Goal: Register for event/course

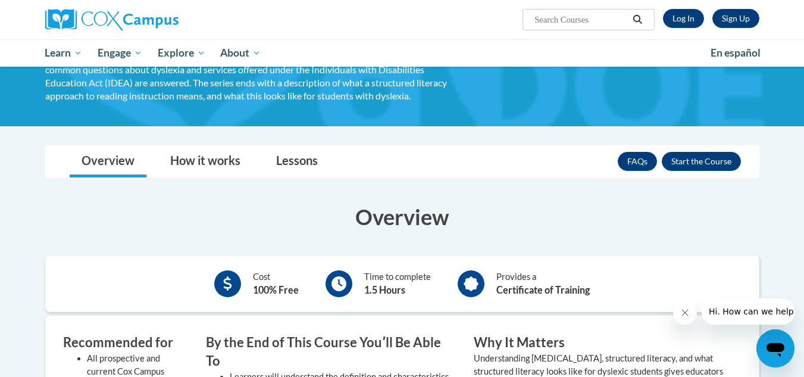
scroll to position [109, 0]
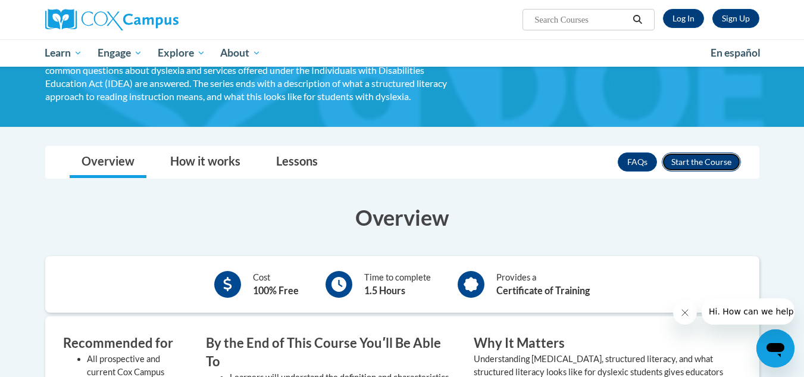
click at [687, 160] on button "Enroll" at bounding box center [701, 161] width 79 height 19
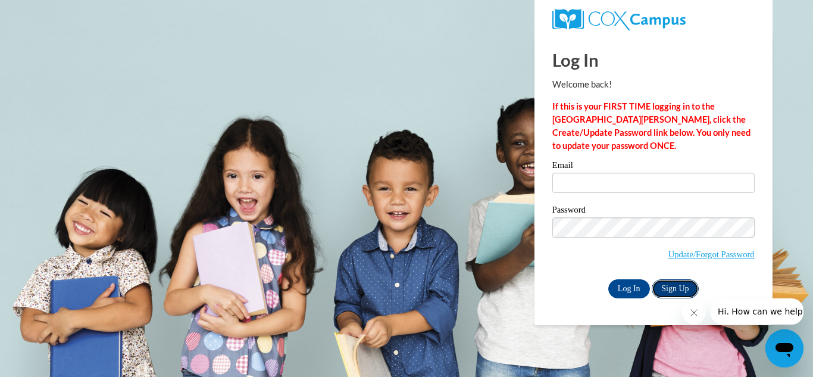
click at [676, 285] on link "Sign Up" at bounding box center [674, 288] width 46 height 19
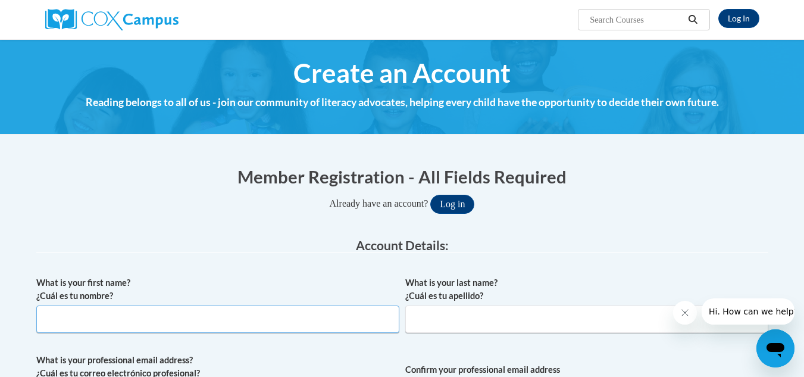
click at [312, 321] on input "What is your first name? ¿Cuál es tu nombre?" at bounding box center [217, 318] width 363 height 27
type input "[PERSON_NAME]"
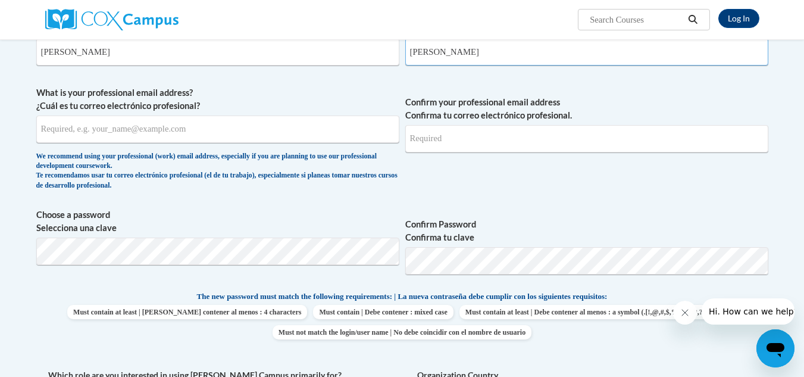
scroll to position [268, 0]
type input "Hawkins"
click at [182, 133] on input "What is your professional email address? ¿Cuál es tu correo electrónico profesi…" at bounding box center [217, 128] width 363 height 27
type input "christopherhawkinsba@gmail.com"
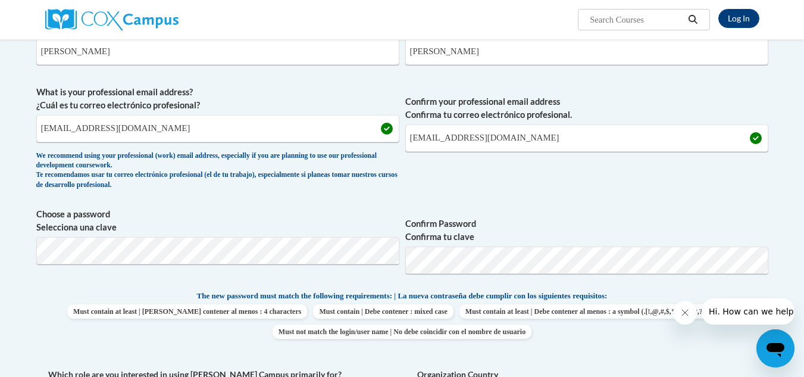
click at [388, 173] on div "We recommend using your professional (work) email address, especially if you ar…" at bounding box center [217, 170] width 363 height 39
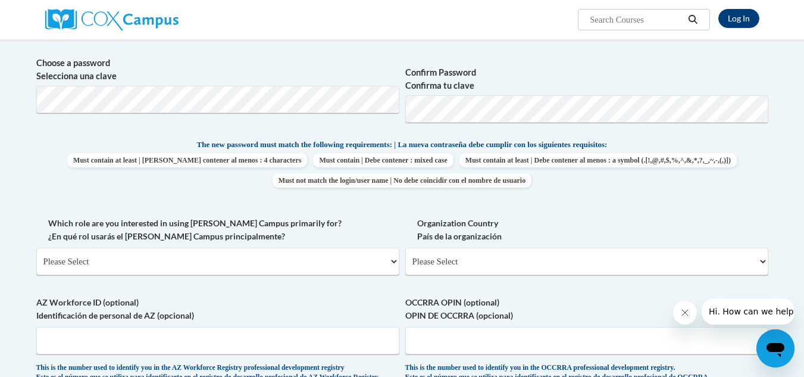
scroll to position [421, 0]
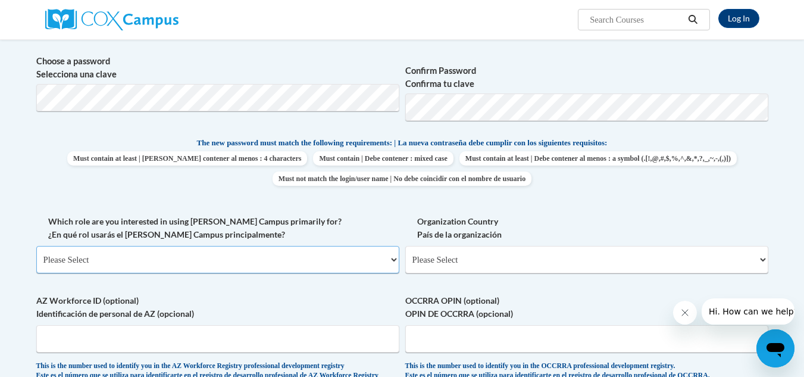
click at [288, 253] on select "Please Select College/University | Colegio/Universidad Community/Nonprofit Part…" at bounding box center [217, 259] width 363 height 27
select select "fbf2d438-af2f-41f8-98f1-81c410e29de3"
click at [36, 246] on select "Please Select College/University | Colegio/Universidad Community/Nonprofit Part…" at bounding box center [217, 259] width 363 height 27
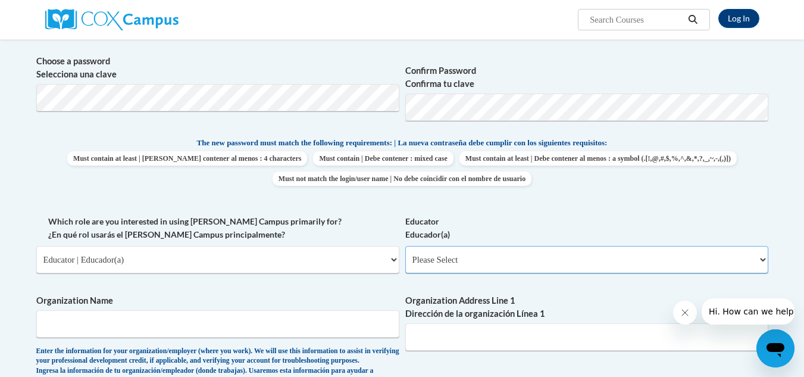
click at [473, 266] on select "Please Select Early Learning/Daycare Teacher/Family Home Care Provider | Maestr…" at bounding box center [586, 259] width 363 height 27
click at [391, 286] on div "What is your first name? ¿Cuál es tu nombre? Christopher What is your last name…" at bounding box center [402, 214] width 732 height 731
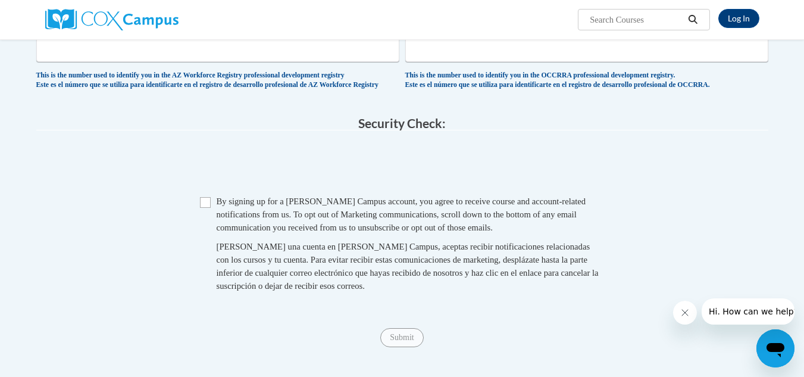
scroll to position [899, 0]
click at [209, 207] on input "Checkbox" at bounding box center [205, 201] width 11 height 11
checkbox input "true"
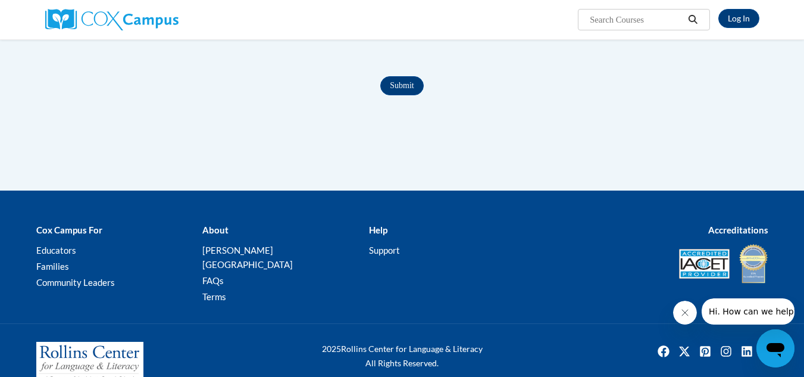
scroll to position [1189, 0]
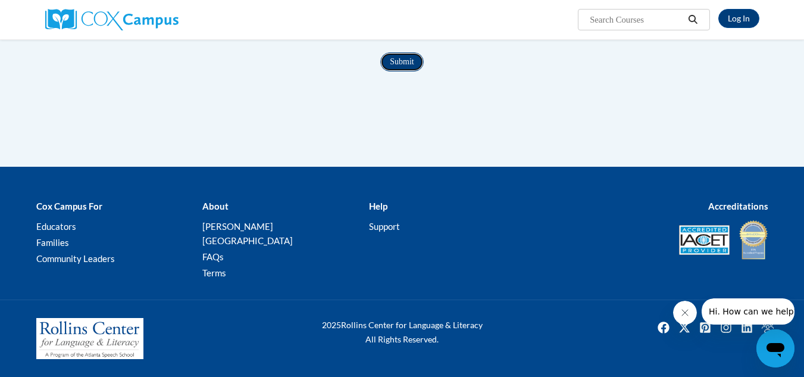
click at [394, 71] on input "Submit" at bounding box center [401, 61] width 43 height 19
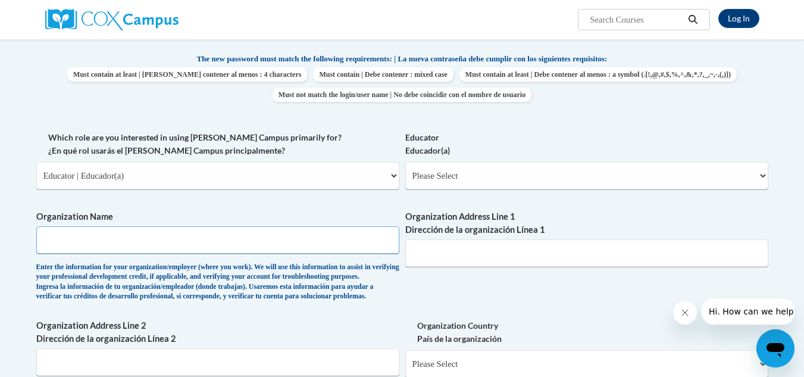
scroll to position [503, 0]
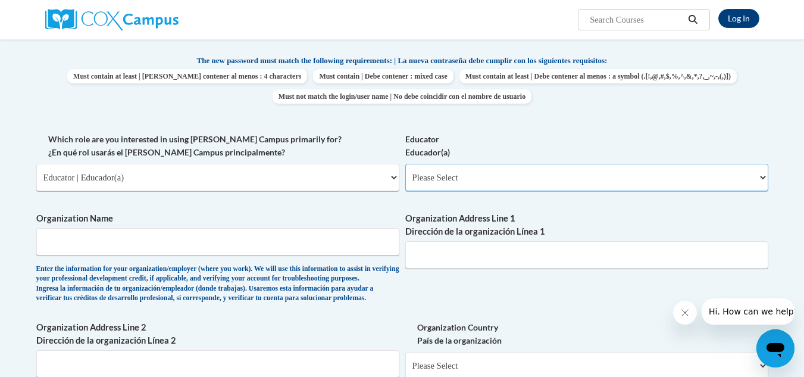
click at [477, 174] on select "Please Select Early Learning/Daycare Teacher/Family Home Care Provider | Maestr…" at bounding box center [586, 177] width 363 height 27
select select "67563ca1-16dc-4830-a7b3-94a34bed3689"
click at [405, 164] on select "Please Select Early Learning/Daycare Teacher/Family Home Care Provider | Maestr…" at bounding box center [586, 177] width 363 height 27
click at [233, 250] on input "Organization Name" at bounding box center [217, 241] width 363 height 27
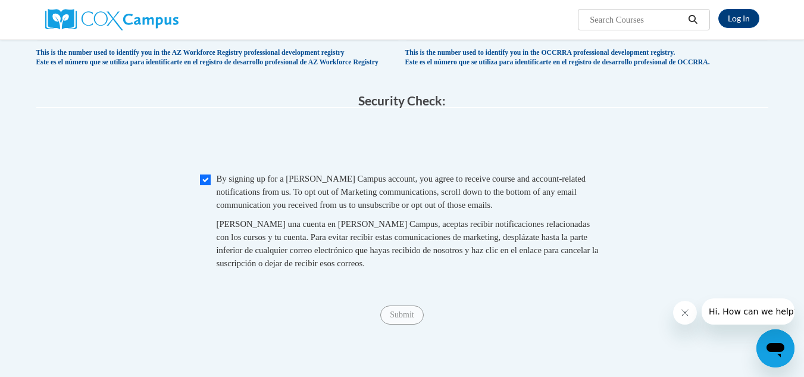
scroll to position [1002, 0]
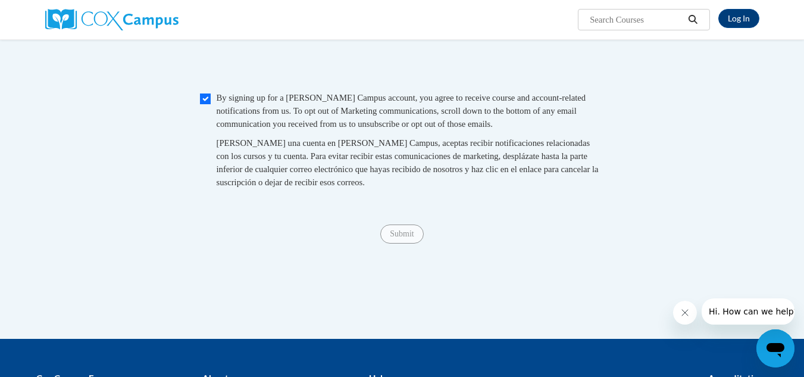
type input "Gwinnett County Public Schools"
click at [405, 243] on input "Submit" at bounding box center [401, 233] width 43 height 19
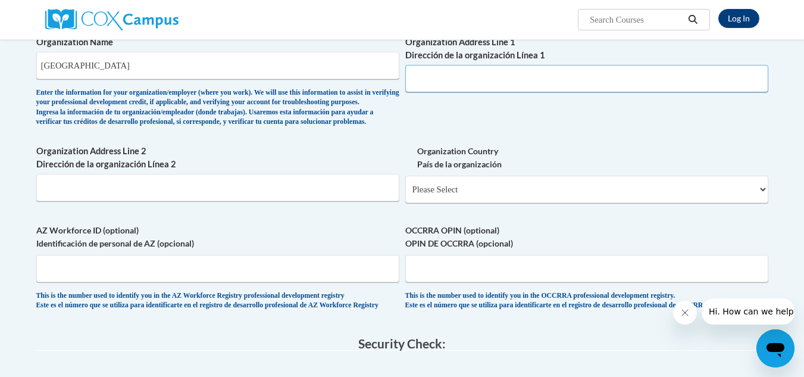
scroll to position [630, 0]
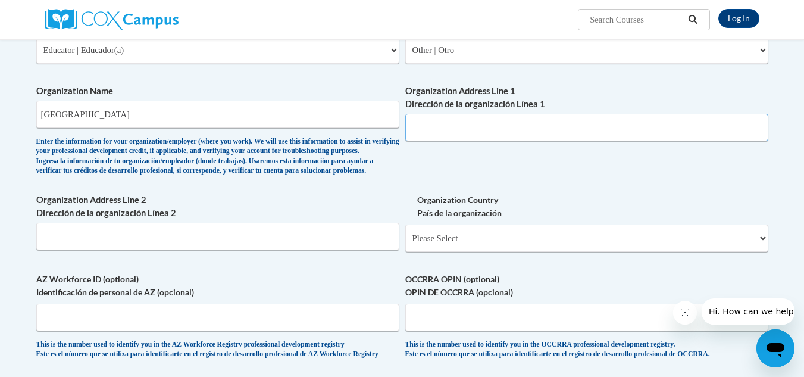
paste input "437 Old Peachtree Rd NW, Suwanee, GA 30024,"
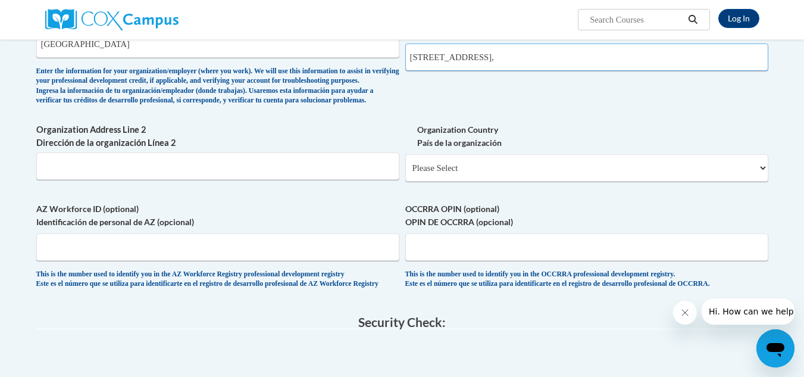
scroll to position [700, 0]
type input "437 Old Peachtree Rd NW, Suwanee, GA 30024,"
click at [446, 182] on select "Please Select United States | Estados Unidos Outside of the United States | Fue…" at bounding box center [586, 168] width 363 height 27
select select "ad49bcad-a171-4b2e-b99c-48b446064914"
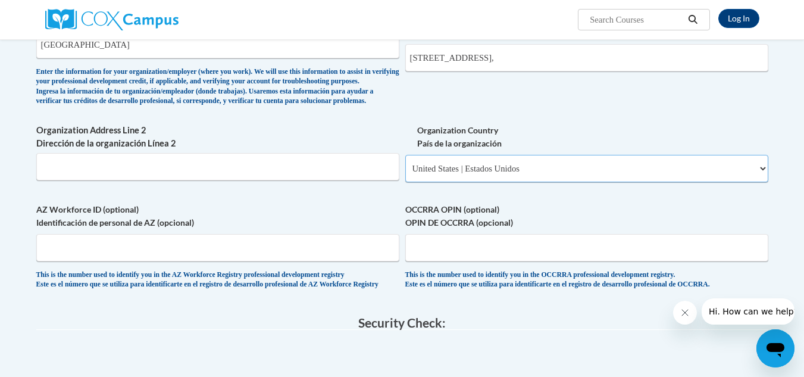
click at [405, 174] on select "Please Select United States | Estados Unidos Outside of the United States | Fue…" at bounding box center [586, 168] width 363 height 27
select select
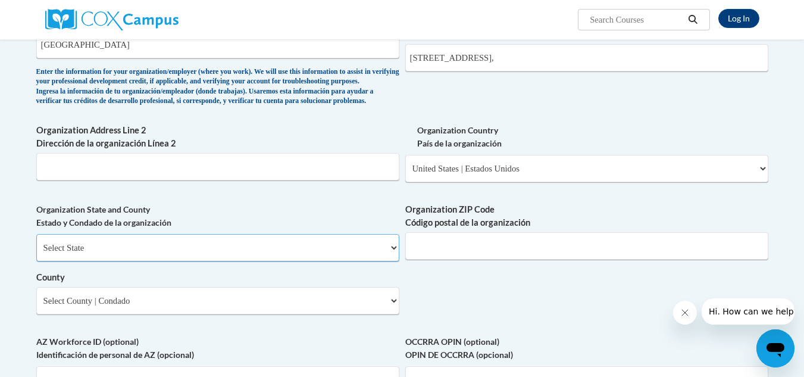
click at [259, 261] on select "Select State Alabama Alaska Arizona Arkansas California Colorado Connecticut De…" at bounding box center [217, 247] width 363 height 27
select select "Georgia"
click at [36, 253] on select "Select State Alabama Alaska Arizona Arkansas California Colorado Connecticut De…" at bounding box center [217, 247] width 363 height 27
click at [468, 259] on input "Organization ZIP Code Código postal de la organización" at bounding box center [586, 245] width 363 height 27
type input "30024"
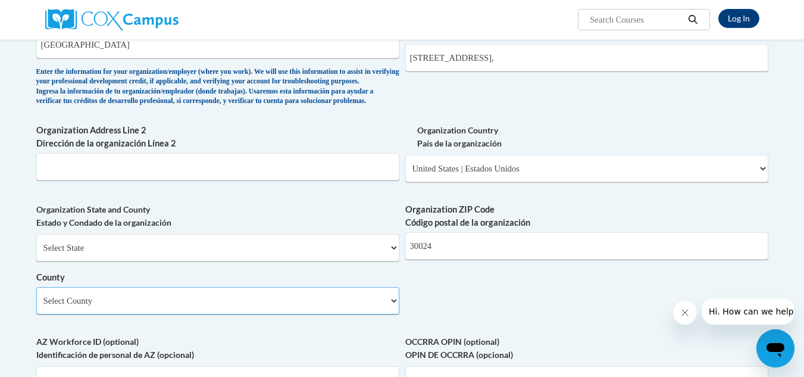
click at [249, 314] on select "Select County Appling Atkinson Bacon Baker Baldwin Banks Barrow Bartow Ben Hill…" at bounding box center [217, 300] width 363 height 27
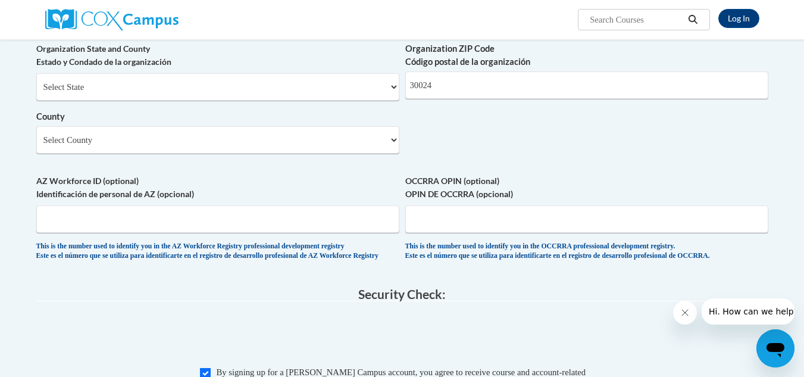
scroll to position [860, 0]
click at [205, 154] on select "Select County Appling Atkinson Bacon Baker Baldwin Banks Barrow Bartow Ben Hill…" at bounding box center [217, 140] width 363 height 27
select select "Gwinnett"
click at [36, 146] on select "Select County Appling Atkinson Bacon Baker Baldwin Banks Barrow Bartow Ben Hill…" at bounding box center [217, 140] width 363 height 27
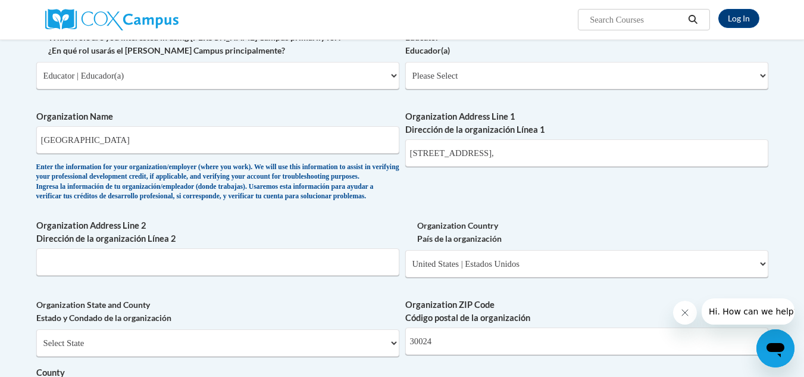
scroll to position [598, 0]
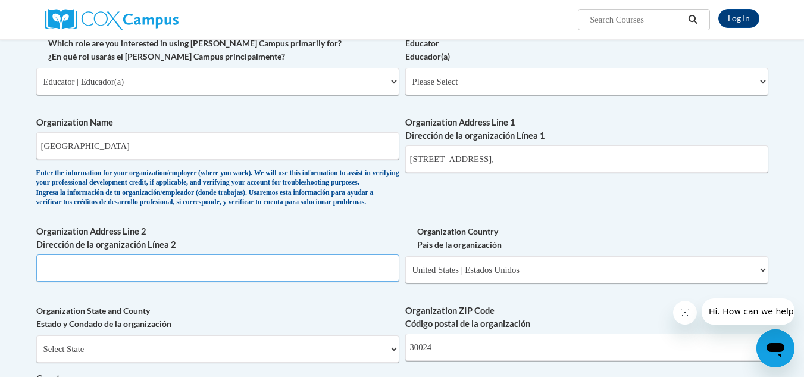
click at [308, 281] on input "Organization Address Line 2 Dirección de la organización Línea 2" at bounding box center [217, 267] width 363 height 27
type input "Suwanee, GA"
click at [696, 160] on input "437 Old Peachtree Rd NW, Suwanee, GA 30024," at bounding box center [586, 158] width 363 height 27
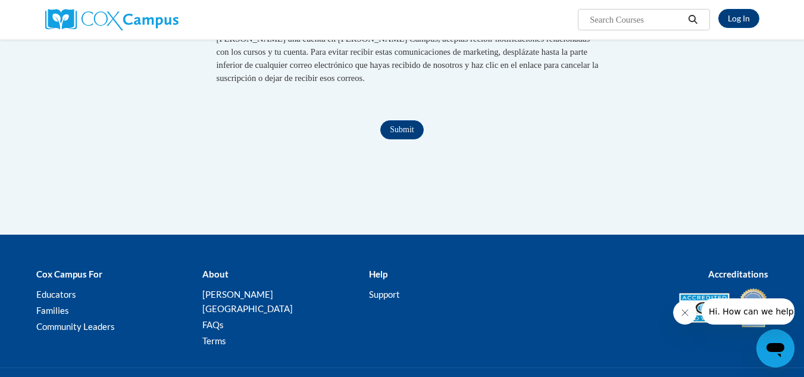
scroll to position [1274, 0]
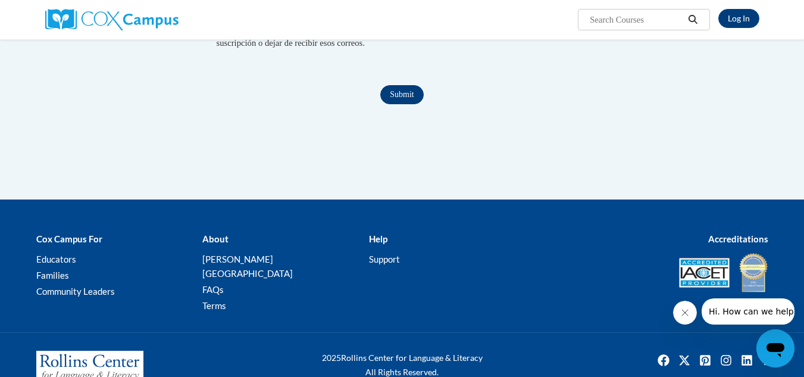
type input "437 Old Peachtree Rd NW"
click at [399, 104] on input "Submit" at bounding box center [401, 94] width 43 height 19
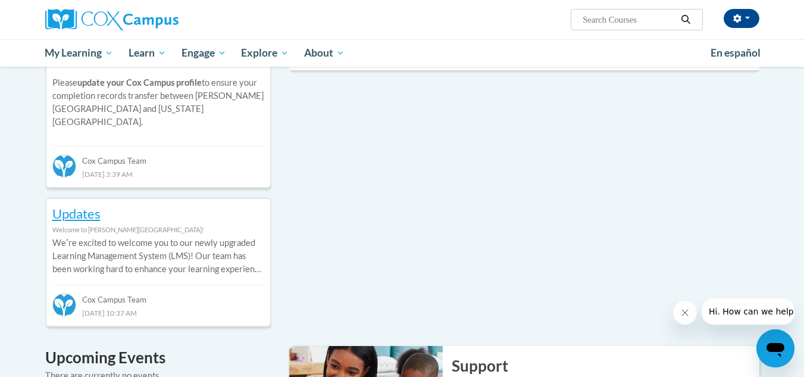
scroll to position [469, 0]
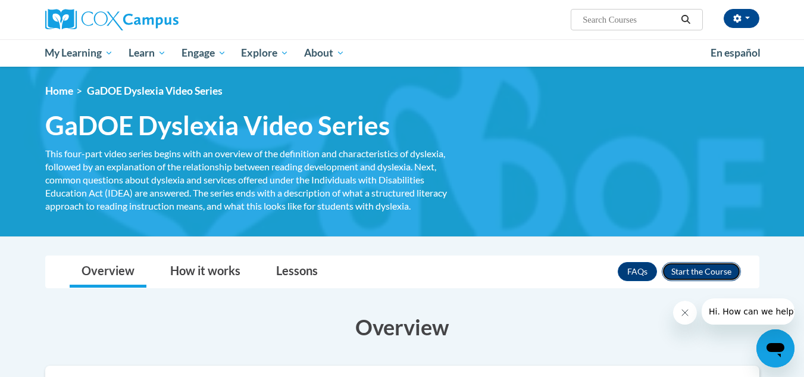
click at [687, 264] on button "Enroll" at bounding box center [701, 271] width 79 height 19
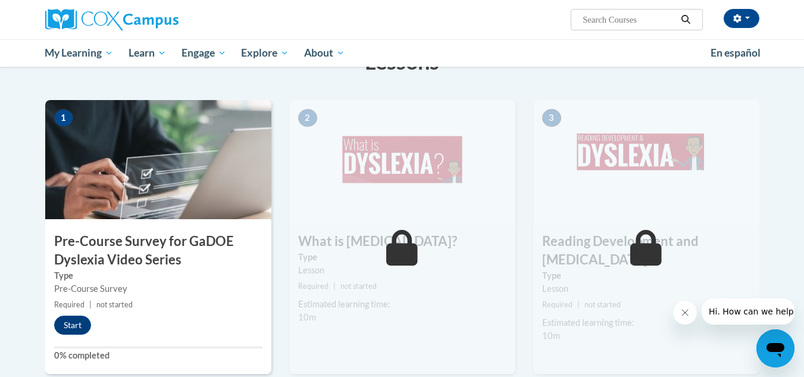
scroll to position [228, 0]
